Goal: Transaction & Acquisition: Purchase product/service

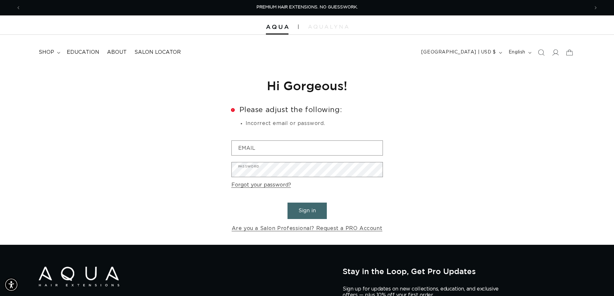
scroll to position [0, 1136]
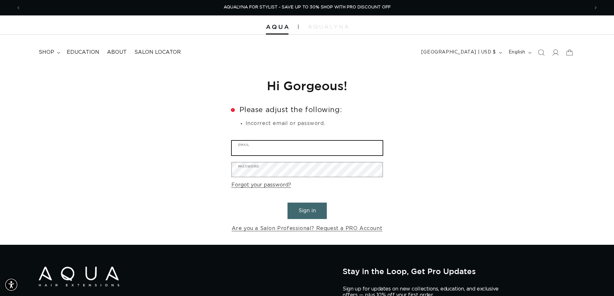
type input "[EMAIL_ADDRESS][DOMAIN_NAME]"
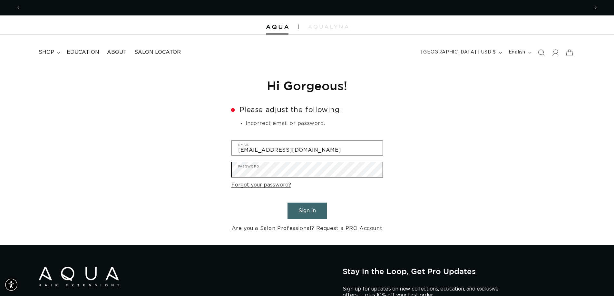
scroll to position [0, 568]
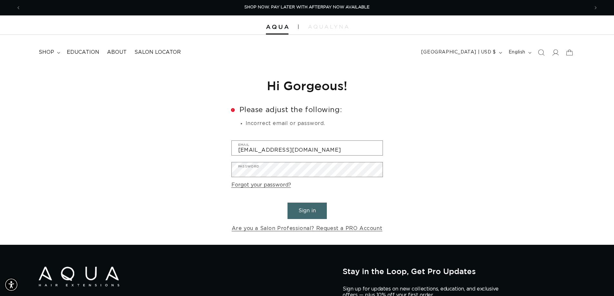
click at [203, 219] on div "Reset your password We will send you an email to reset your password Email Subm…" at bounding box center [307, 155] width 614 height 179
click at [298, 203] on button "Sign in" at bounding box center [306, 211] width 39 height 16
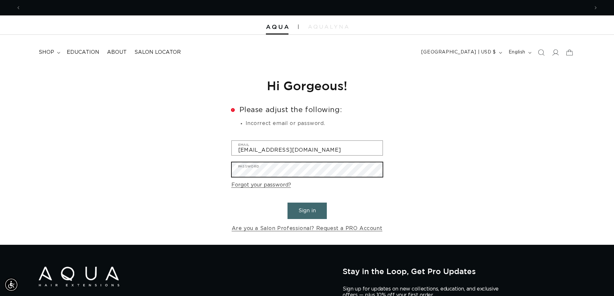
scroll to position [0, 568]
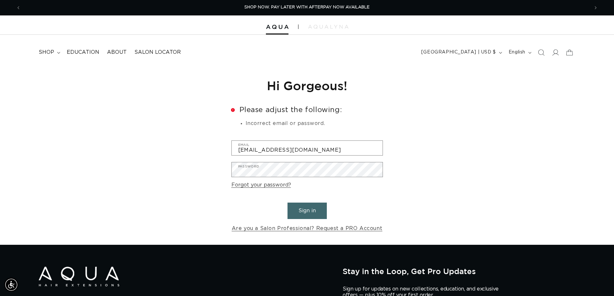
click at [297, 209] on button "Sign in" at bounding box center [306, 211] width 39 height 16
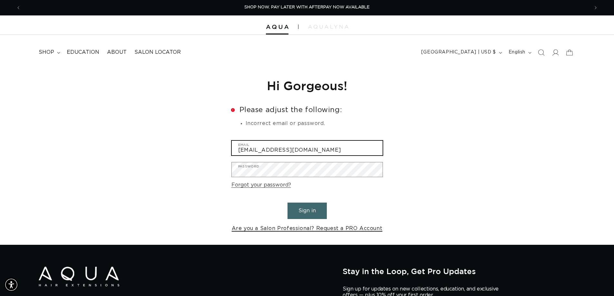
type input "[EMAIL_ADDRESS][DOMAIN_NAME]"
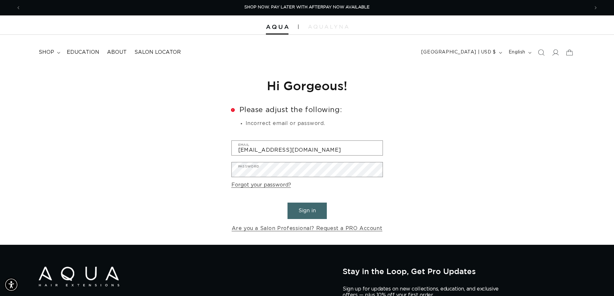
click at [303, 217] on button "Sign in" at bounding box center [306, 211] width 39 height 16
click at [234, 210] on form "Error Please adjust the following: Incorrect email or password. hairculturedays…" at bounding box center [306, 169] width 151 height 127
click at [299, 205] on button "Sign in" at bounding box center [306, 211] width 39 height 16
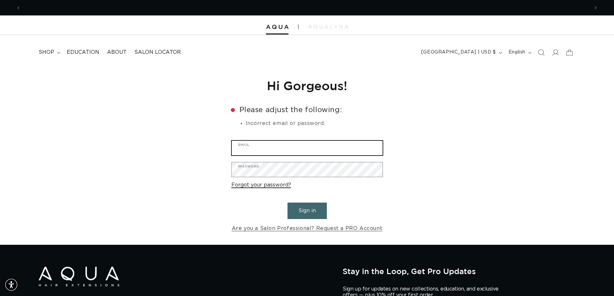
type input "hairculturedayspa@gmail.com"
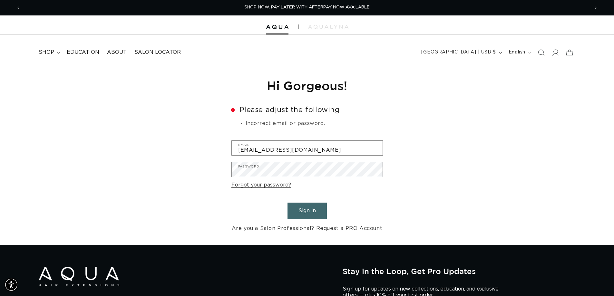
click at [281, 21] on div at bounding box center [307, 24] width 614 height 19
click at [277, 30] on div at bounding box center [307, 24] width 614 height 19
click at [277, 184] on link "Forgot your password?" at bounding box center [261, 184] width 60 height 9
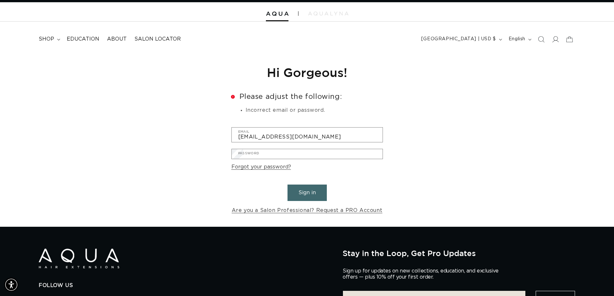
click at [0, 0] on input "Email" at bounding box center [0, 0] width 0 height 0
type input "hairculturedayspa@gmail.com"
click at [0, 0] on button "Submit" at bounding box center [0, 0] width 0 height 0
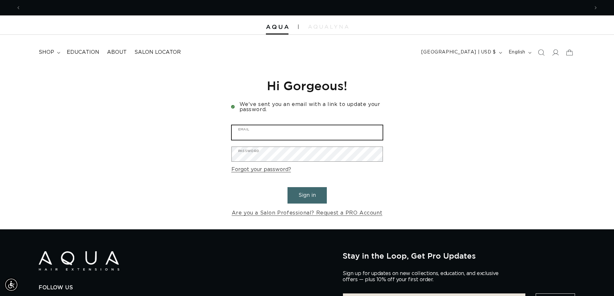
type input "[EMAIL_ADDRESS][DOMAIN_NAME]"
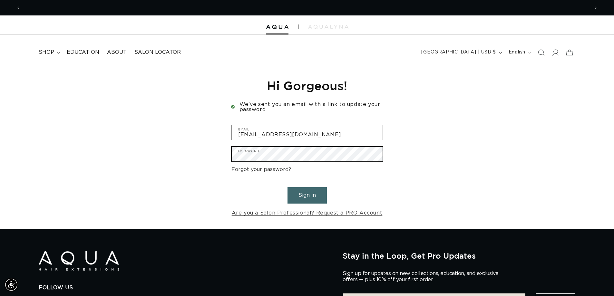
scroll to position [0, 1136]
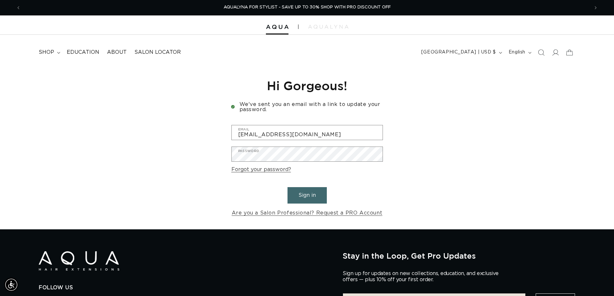
click at [198, 192] on div "Reset your password We will send you an email to reset your password Email Subm…" at bounding box center [307, 147] width 614 height 163
click at [313, 198] on button "Sign in" at bounding box center [306, 195] width 39 height 16
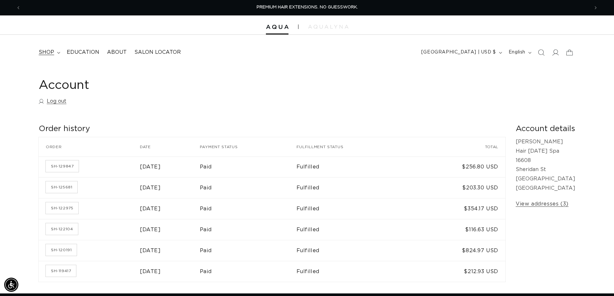
click at [43, 50] on span "shop" at bounding box center [46, 52] width 15 height 7
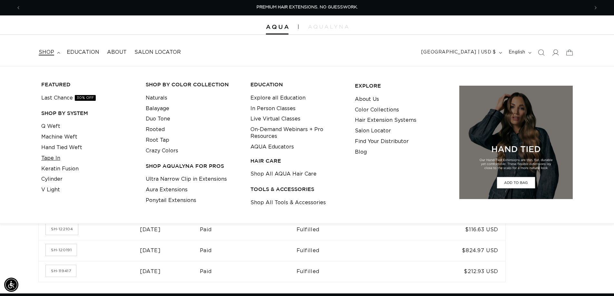
click at [57, 159] on link "Tape In" at bounding box center [50, 158] width 19 height 11
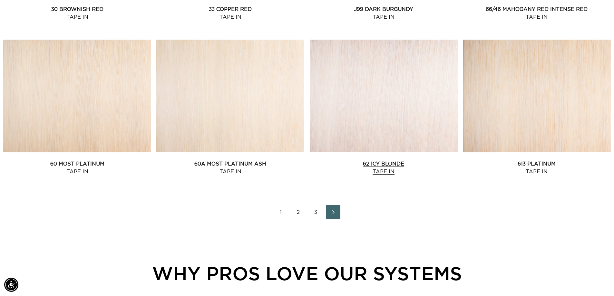
scroll to position [902, 0]
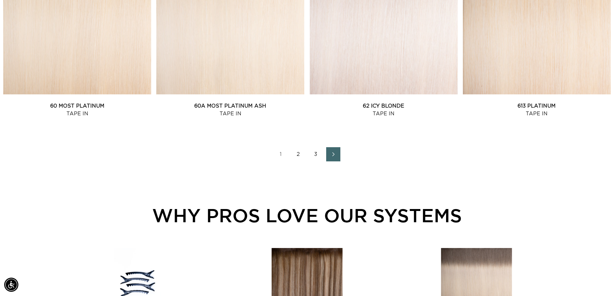
click at [298, 154] on link "2" at bounding box center [298, 154] width 14 height 14
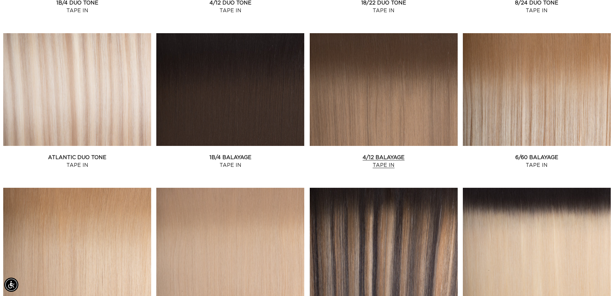
scroll to position [0, 568]
click at [373, 156] on link "4/12 Balayage Tape In" at bounding box center [384, 161] width 148 height 15
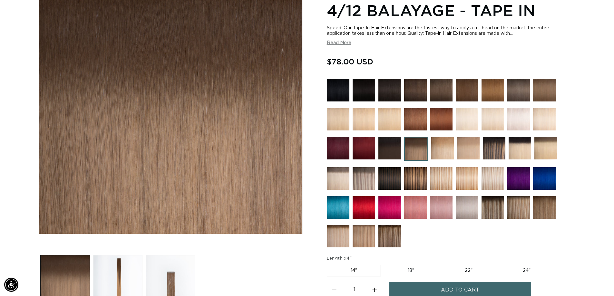
scroll to position [161, 0]
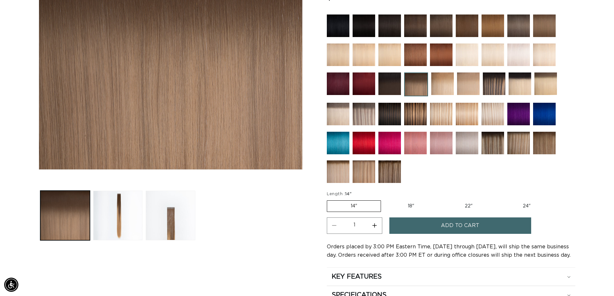
click at [412, 202] on label "18" Variant sold out or unavailable" at bounding box center [410, 206] width 53 height 11
click at [384, 199] on input "18" Variant sold out or unavailable" at bounding box center [384, 199] width 0 height 0
radio input "true"
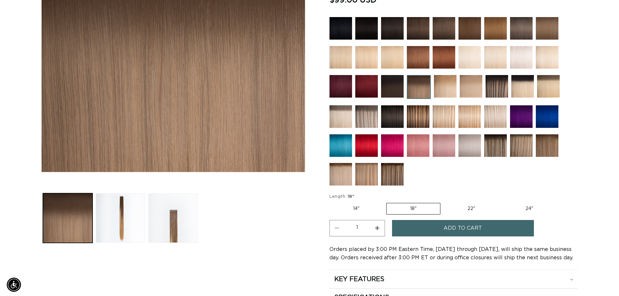
scroll to position [161, 0]
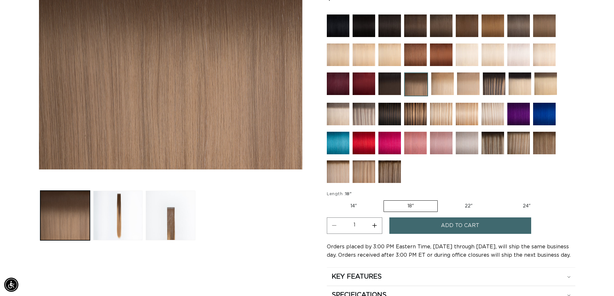
click at [477, 223] on span "Add to cart" at bounding box center [460, 225] width 38 height 16
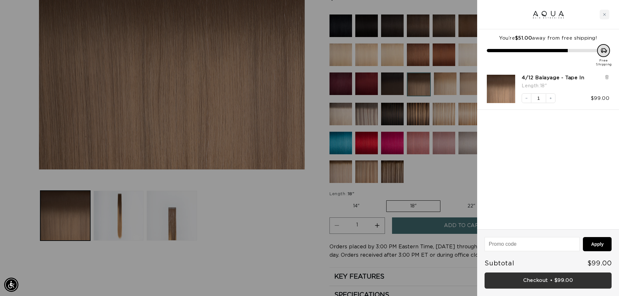
scroll to position [0, 573]
click at [566, 286] on link "Checkout • $99.00" at bounding box center [547, 281] width 127 height 16
